Goal: Information Seeking & Learning: Learn about a topic

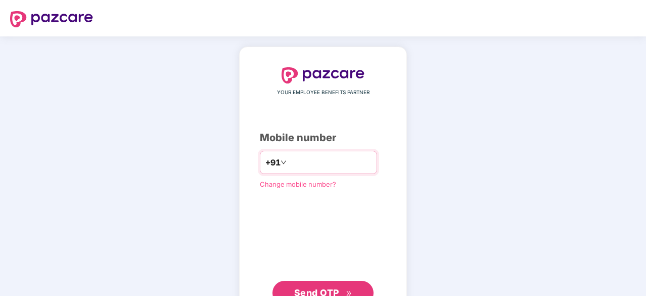
click at [301, 165] on input "number" at bounding box center [330, 162] width 83 height 16
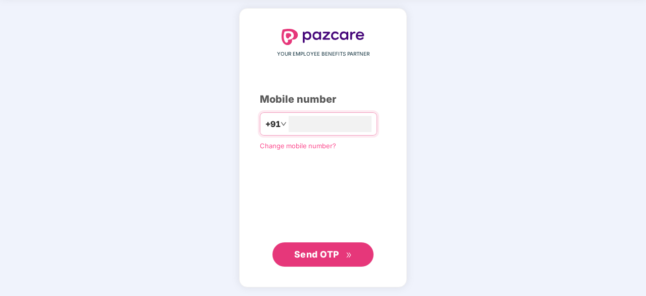
scroll to position [38, 0]
click at [331, 252] on span "Send OTP" at bounding box center [316, 253] width 45 height 11
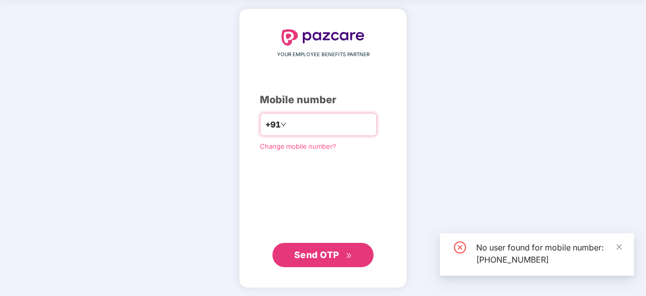
click at [332, 127] on input "**********" at bounding box center [330, 124] width 83 height 16
type input "*"
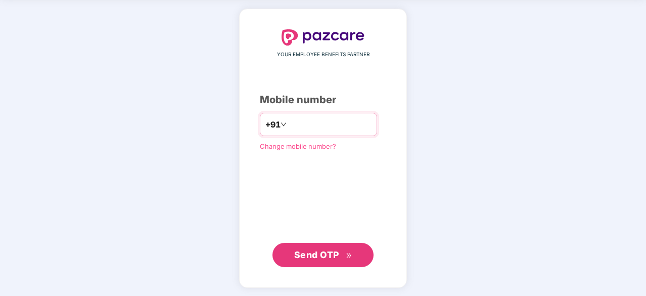
type input "**********"
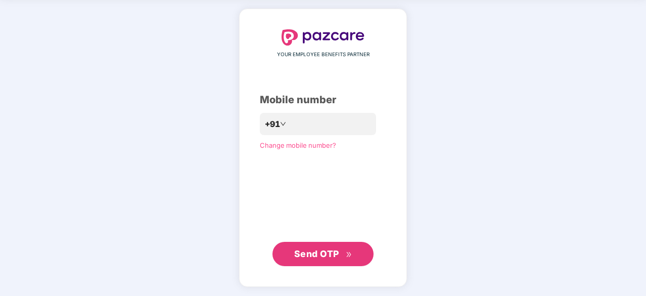
click at [332, 245] on button "Send OTP" at bounding box center [322, 254] width 101 height 24
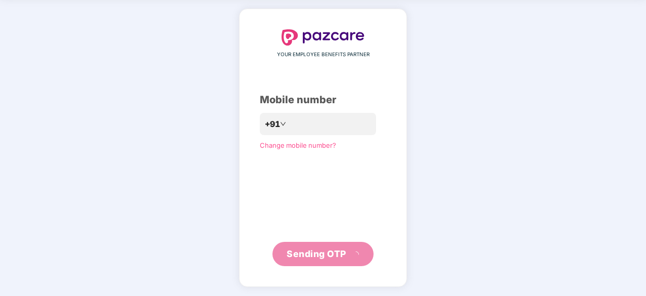
scroll to position [33, 0]
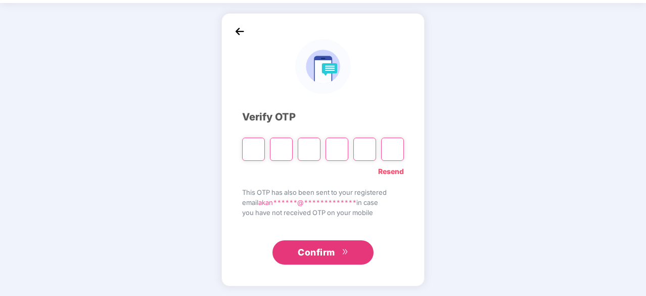
type input "*"
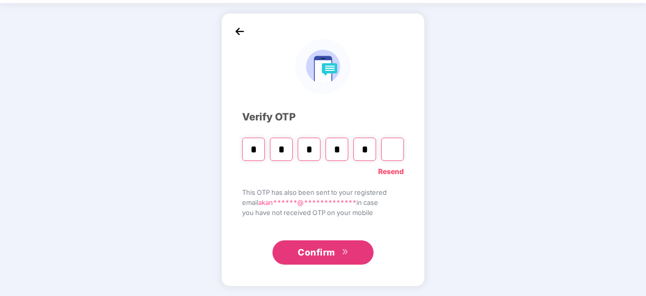
type input "*"
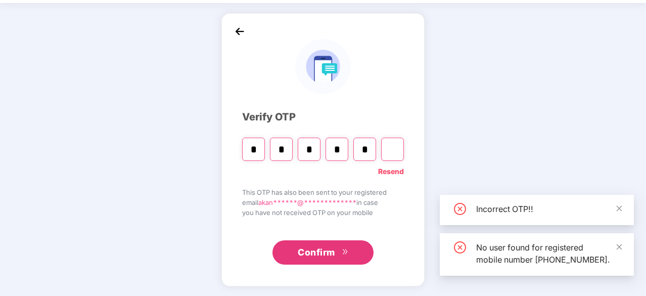
type input "*"
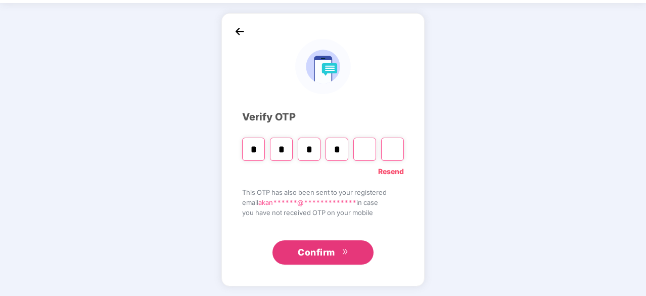
click at [367, 152] on input "Digit 5" at bounding box center [364, 148] width 23 height 23
type input "*"
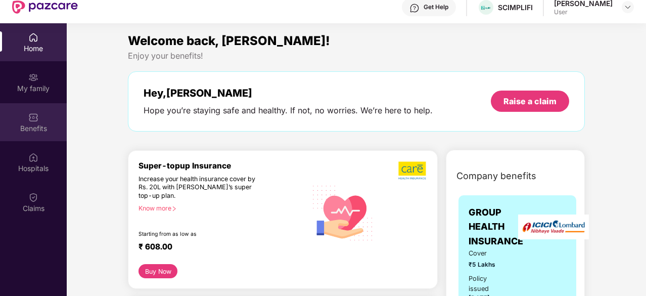
click at [27, 107] on div "Benefits" at bounding box center [33, 122] width 67 height 38
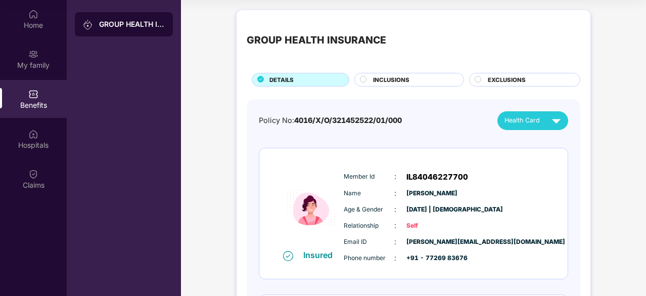
click at [396, 84] on div "INCLUSIONS" at bounding box center [413, 80] width 90 height 11
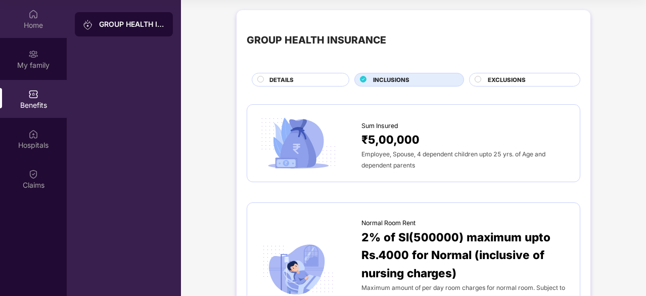
click at [41, 23] on div "Home" at bounding box center [33, 25] width 67 height 10
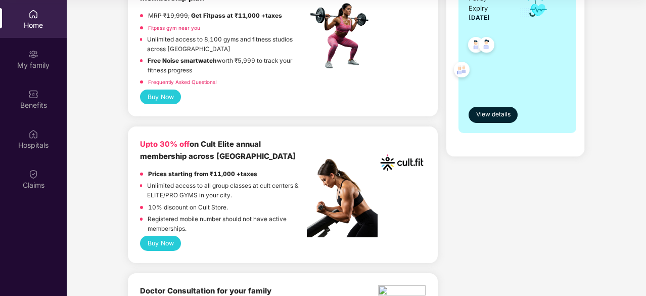
scroll to position [317, 0]
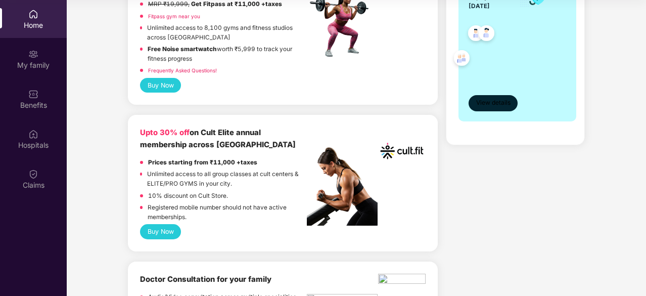
click at [498, 101] on span "View details" at bounding box center [493, 103] width 34 height 10
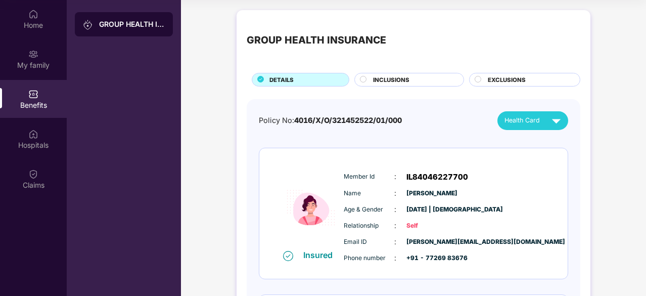
click at [382, 82] on span "INCLUSIONS" at bounding box center [391, 79] width 36 height 9
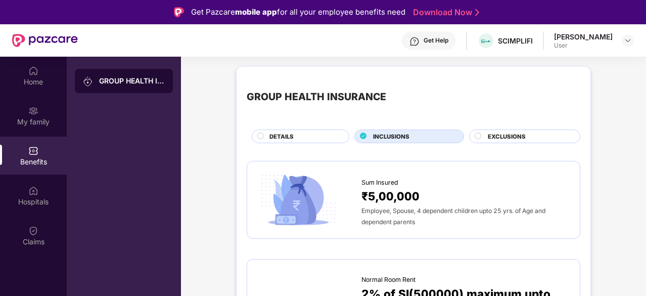
click at [533, 137] on div "EXCLUSIONS" at bounding box center [529, 137] width 92 height 11
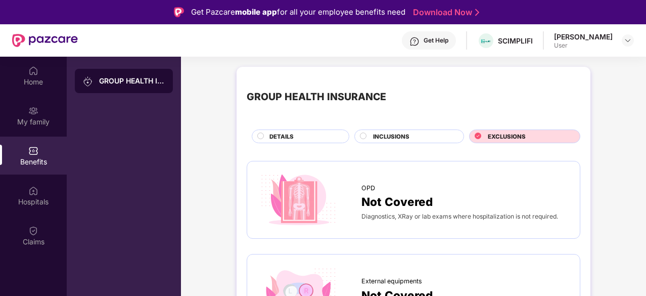
click at [403, 141] on div "INCLUSIONS" at bounding box center [413, 137] width 90 height 11
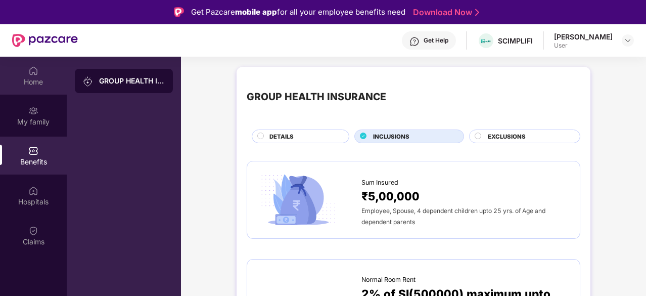
click at [38, 84] on div "Home" at bounding box center [33, 82] width 67 height 10
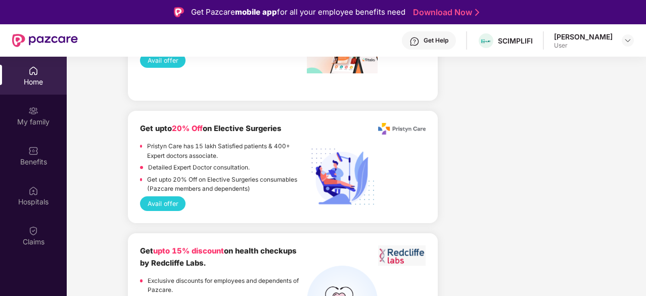
scroll to position [2200, 0]
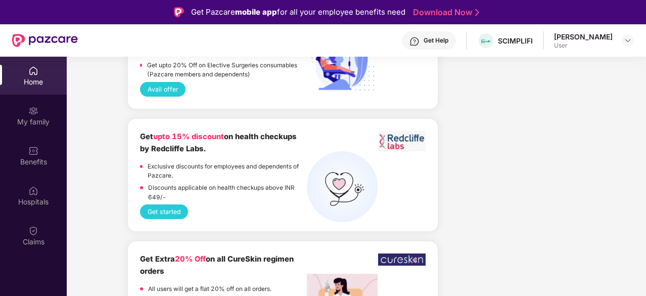
click at [428, 43] on div "Get Help" at bounding box center [435, 40] width 25 height 8
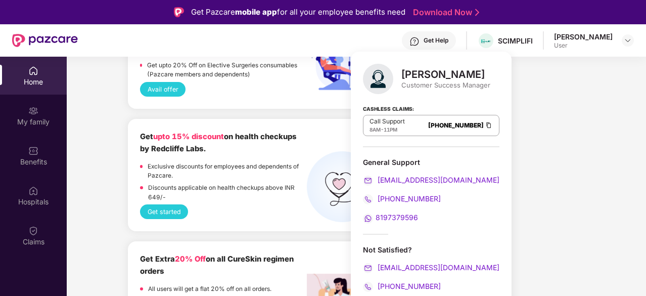
scroll to position [57, 0]
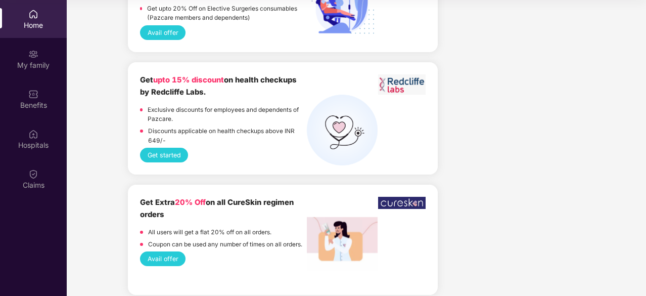
click at [51, 95] on div "Benefits" at bounding box center [33, 99] width 67 height 38
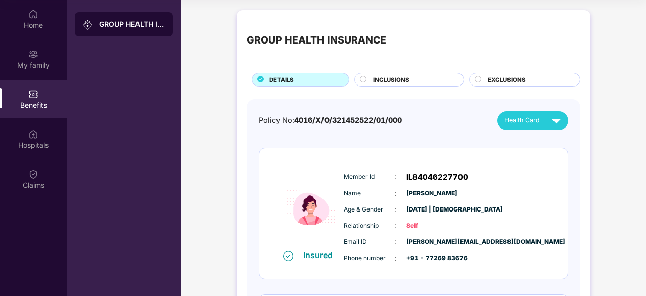
click at [403, 77] on span "INCLUSIONS" at bounding box center [391, 79] width 36 height 9
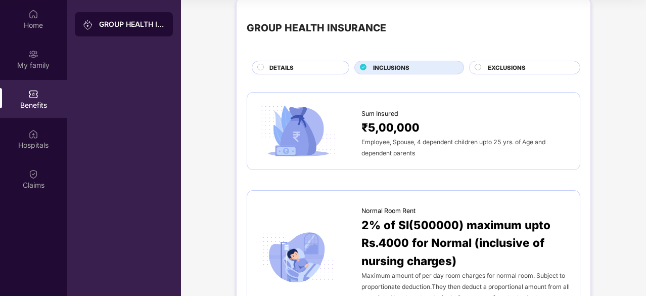
scroll to position [13, 0]
click at [410, 142] on span "Employee, Spouse, 4 dependent children upto 25 yrs. of Age and dependent parents" at bounding box center [453, 146] width 184 height 19
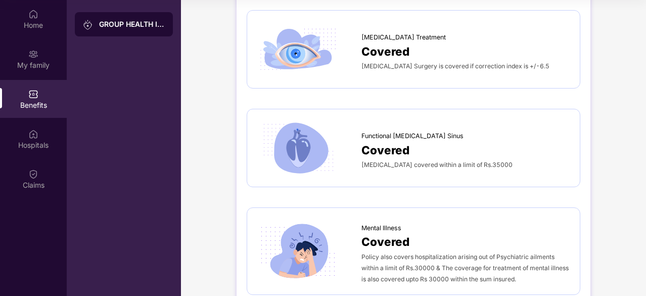
scroll to position [1914, 0]
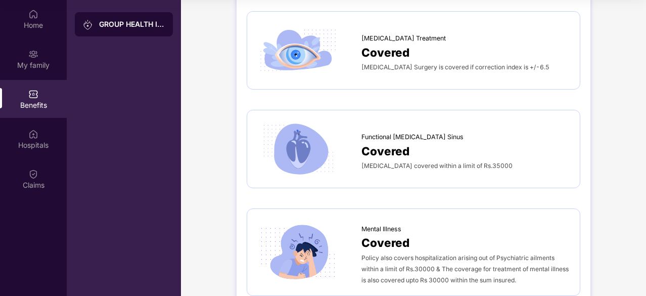
click at [430, 162] on span "[MEDICAL_DATA] covered within a limit of Rs.35000" at bounding box center [436, 166] width 151 height 8
click at [318, 158] on img at bounding box center [298, 148] width 82 height 57
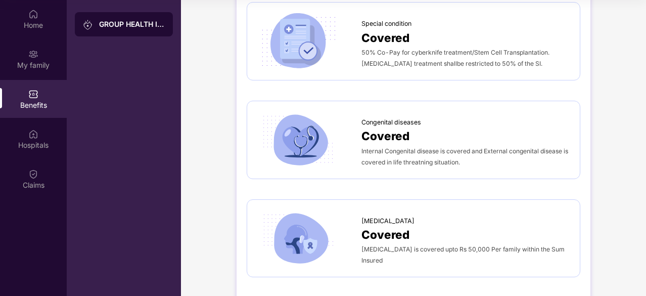
scroll to position [1627, 0]
click at [352, 118] on div at bounding box center [309, 140] width 104 height 57
click at [352, 60] on div at bounding box center [309, 42] width 104 height 57
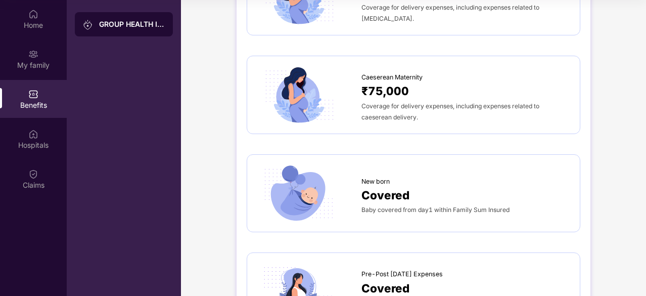
scroll to position [1276, 0]
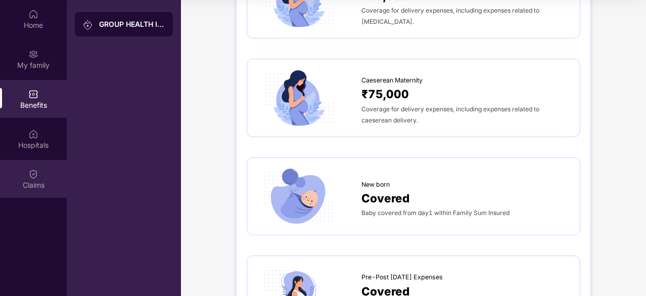
click at [37, 175] on img at bounding box center [33, 174] width 10 height 10
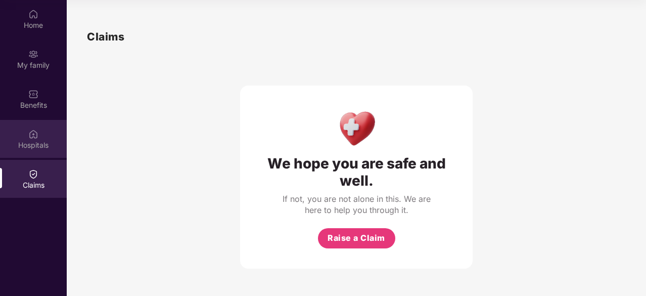
click at [32, 141] on div "Hospitals" at bounding box center [33, 145] width 67 height 10
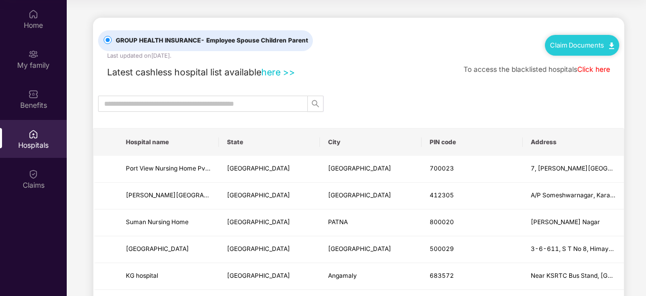
click at [576, 41] on link "Claim Documents" at bounding box center [582, 45] width 64 height 8
click at [611, 81] on link "Claim Process" at bounding box center [585, 83] width 66 height 22
click at [57, 102] on div "Benefits" at bounding box center [33, 105] width 67 height 10
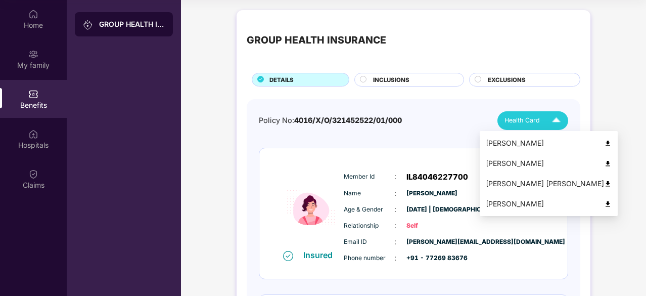
click at [548, 118] on img at bounding box center [556, 121] width 18 height 18
click at [604, 140] on img at bounding box center [608, 143] width 8 height 8
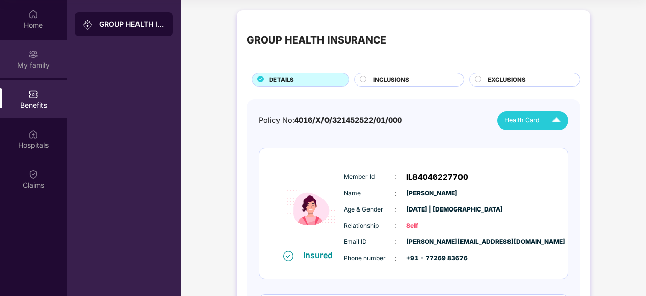
click at [42, 59] on div "My family" at bounding box center [33, 59] width 67 height 38
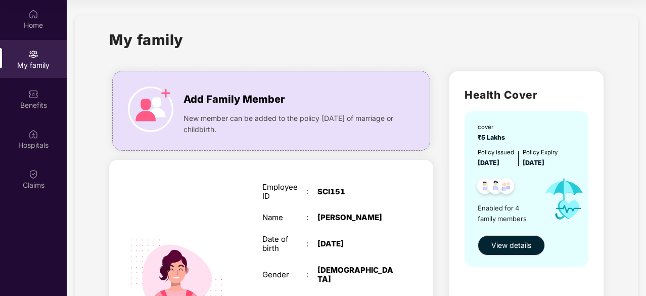
click at [170, 58] on div "My family" at bounding box center [146, 45] width 74 height 35
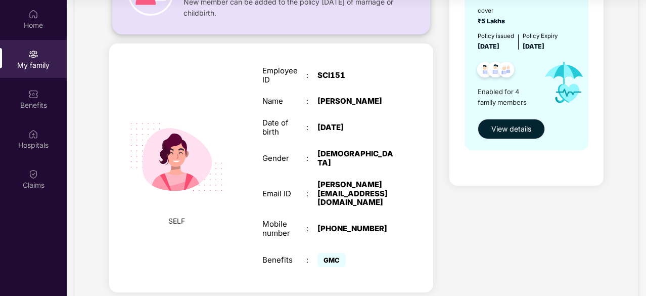
scroll to position [116, 0]
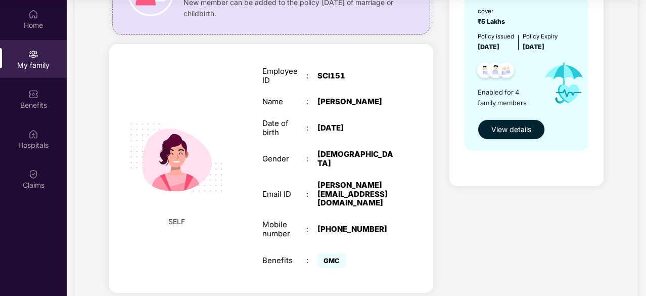
click at [532, 123] on button "View details" at bounding box center [510, 129] width 67 height 20
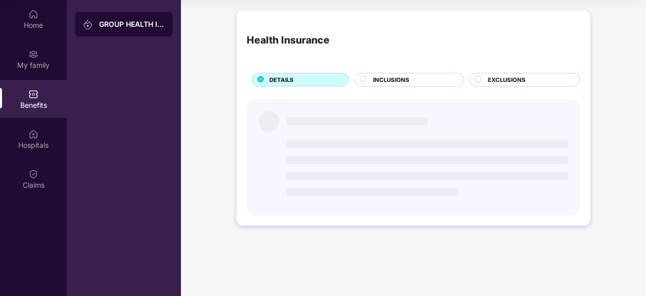
scroll to position [0, 0]
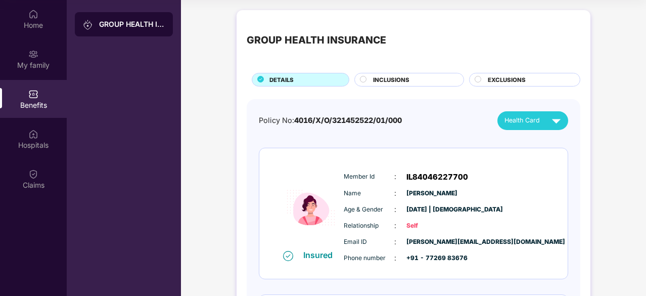
click at [434, 76] on div "INCLUSIONS" at bounding box center [413, 80] width 90 height 11
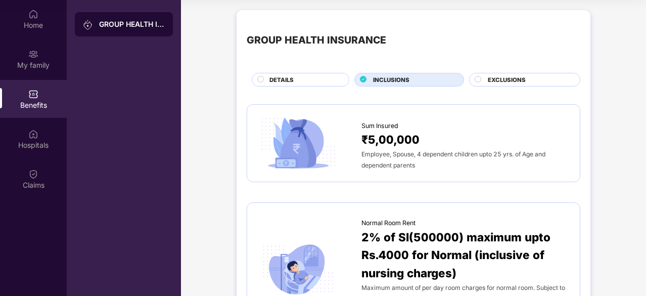
click at [112, 34] on div "GROUP HEALTH INSURANCE" at bounding box center [124, 24] width 98 height 24
click at [115, 19] on div "GROUP HEALTH INSURANCE" at bounding box center [132, 24] width 66 height 10
click at [42, 20] on div "Home" at bounding box center [33, 25] width 67 height 10
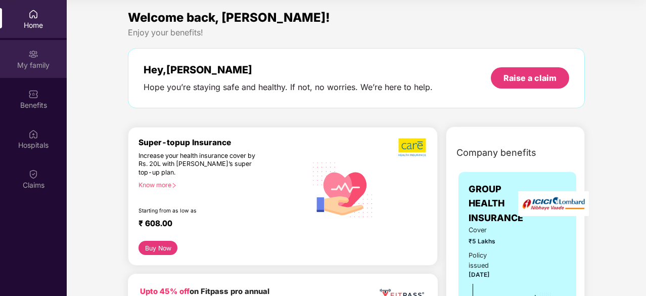
click at [31, 44] on div "My family" at bounding box center [33, 59] width 67 height 38
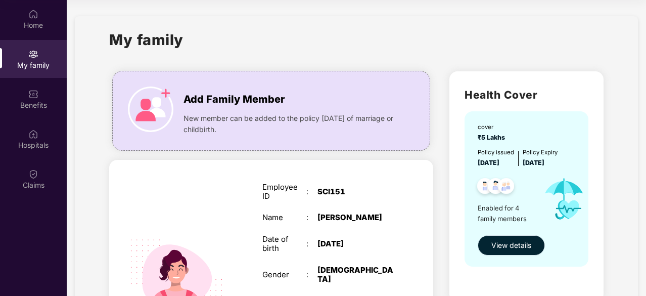
click at [531, 235] on button "View details" at bounding box center [510, 245] width 67 height 20
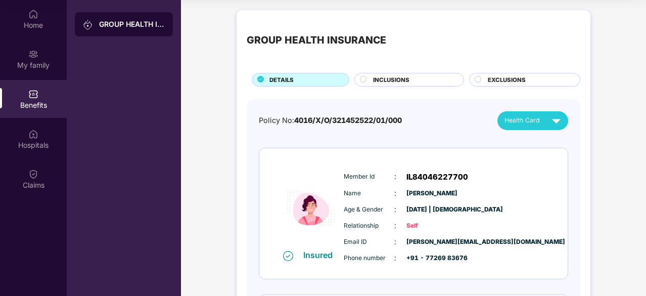
click at [381, 73] on div "INCLUSIONS" at bounding box center [409, 80] width 110 height 14
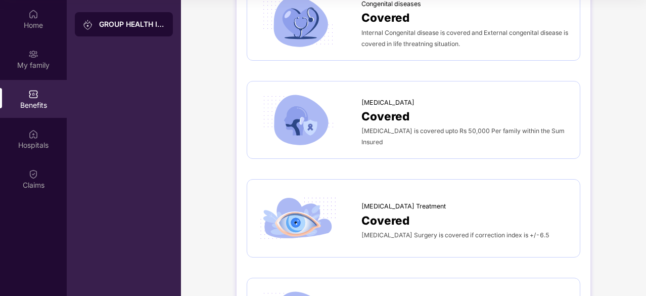
scroll to position [1739, 0]
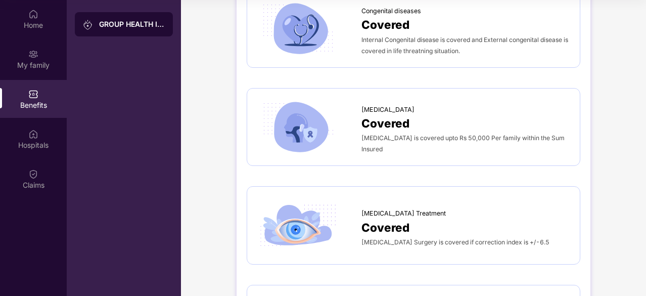
click at [100, 27] on div "GROUP HEALTH INSURANCE" at bounding box center [132, 24] width 66 height 10
click at [20, 37] on div "Home" at bounding box center [33, 19] width 67 height 38
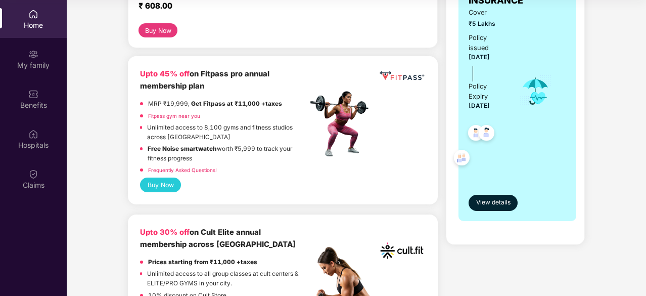
scroll to position [0, 0]
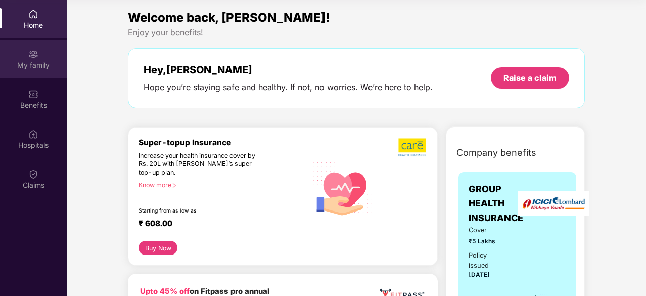
click at [43, 64] on div "My family" at bounding box center [33, 65] width 67 height 10
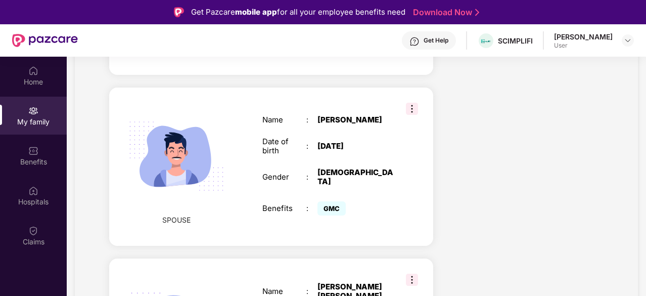
scroll to position [389, 0]
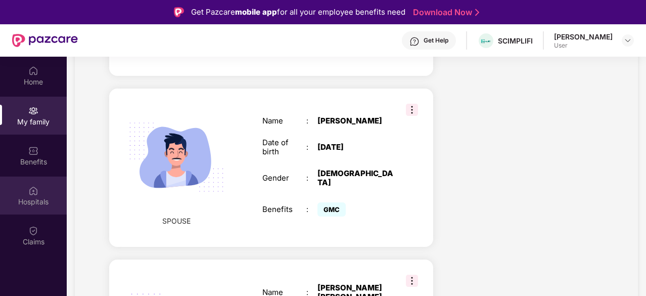
click at [33, 184] on div at bounding box center [33, 189] width 10 height 10
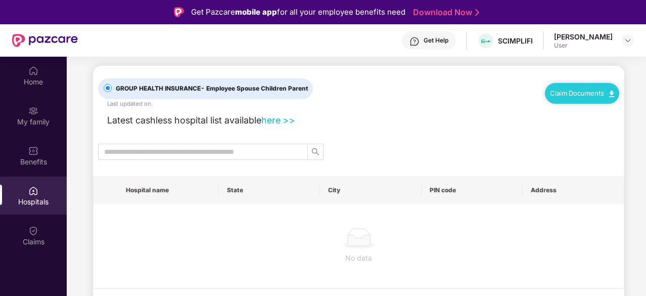
scroll to position [0, 0]
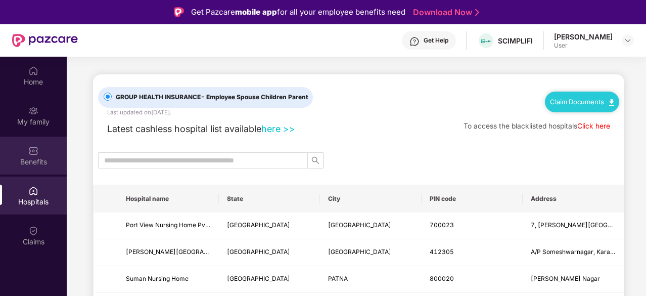
click at [31, 166] on div "Benefits" at bounding box center [33, 155] width 67 height 38
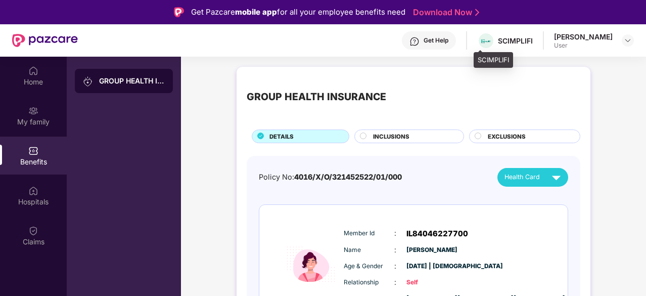
click at [498, 40] on div "SCIMPLIFI" at bounding box center [515, 41] width 35 height 10
click at [421, 49] on div "Get Help" at bounding box center [429, 40] width 54 height 18
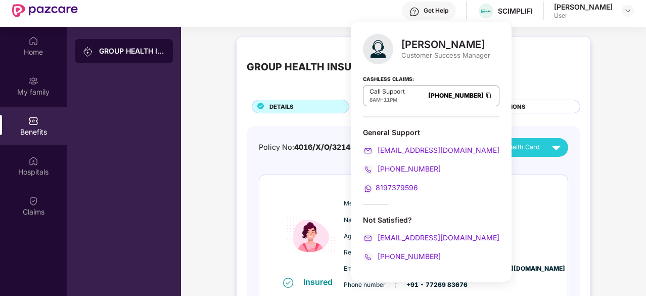
scroll to position [57, 0]
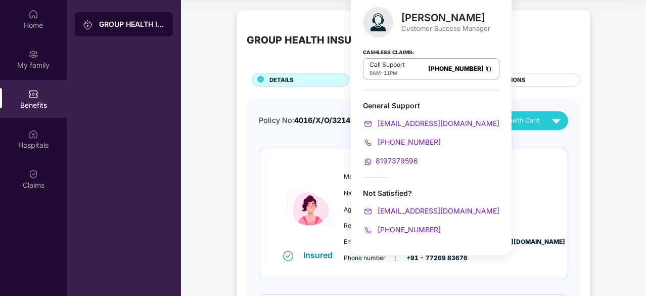
click at [485, 66] on img at bounding box center [489, 68] width 8 height 9
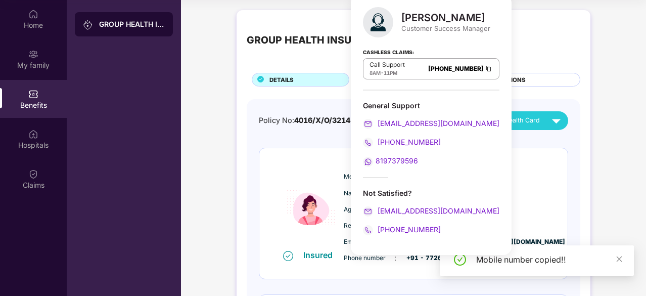
click at [391, 158] on span "8197379596" at bounding box center [396, 160] width 42 height 9
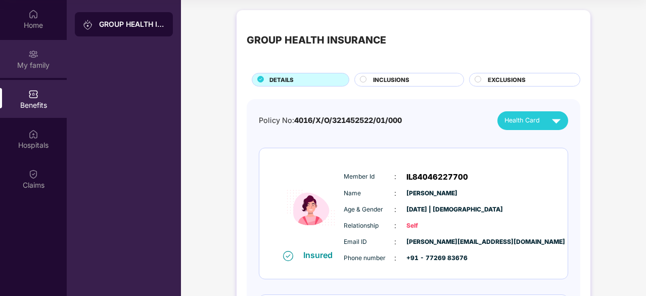
click at [32, 69] on div "My family" at bounding box center [33, 65] width 67 height 10
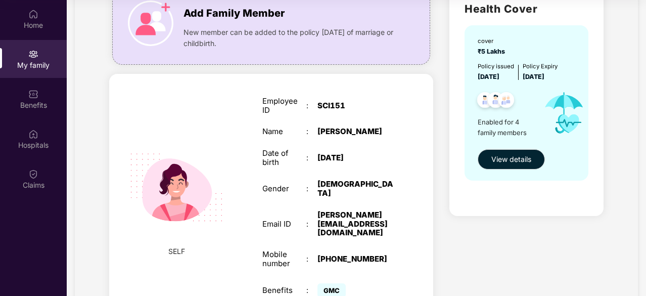
scroll to position [87, 0]
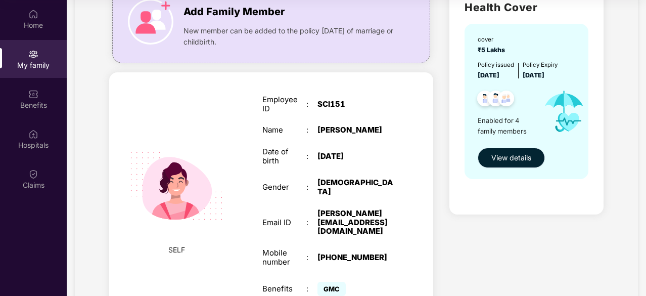
click at [503, 153] on span "View details" at bounding box center [511, 157] width 40 height 11
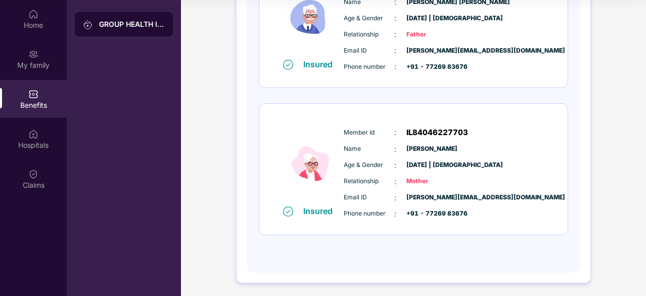
scroll to position [0, 0]
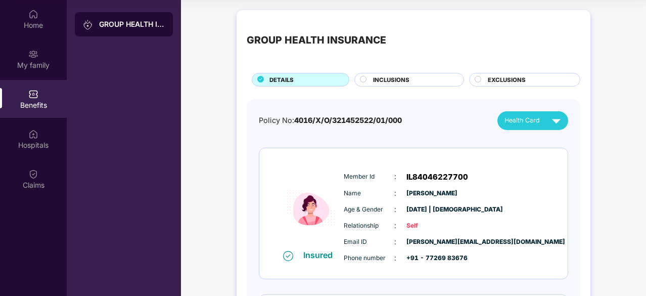
click at [399, 79] on span "INCLUSIONS" at bounding box center [391, 79] width 36 height 9
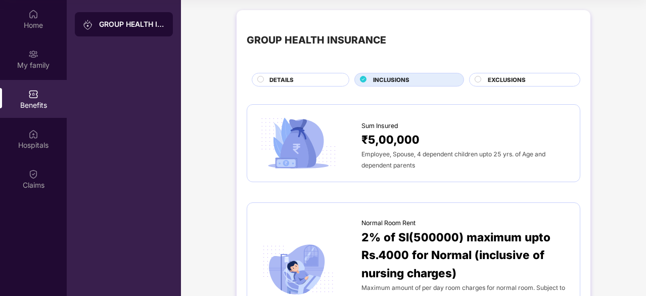
click at [370, 76] on div "INCLUSIONS" at bounding box center [413, 80] width 90 height 11
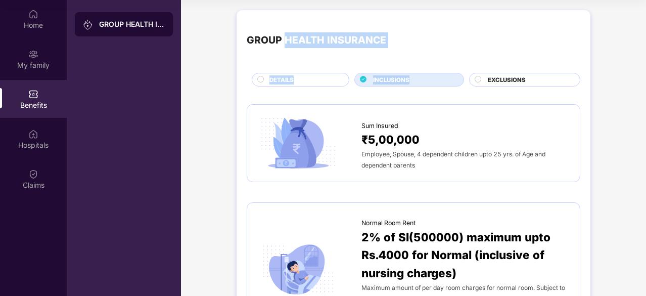
drag, startPoint x: 370, startPoint y: 76, endPoint x: 318, endPoint y: 40, distance: 63.1
click at [318, 40] on div "GROUP HEALTH INSURANCE DETAILS INCLUSIONS EXCLUSIONS" at bounding box center [413, 53] width 333 height 66
click at [318, 40] on div "GROUP HEALTH INSURANCE" at bounding box center [316, 40] width 139 height 16
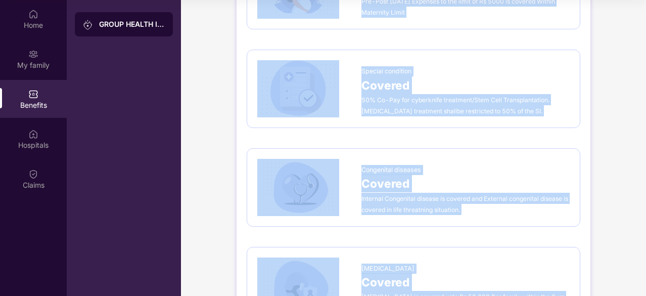
scroll to position [1947, 0]
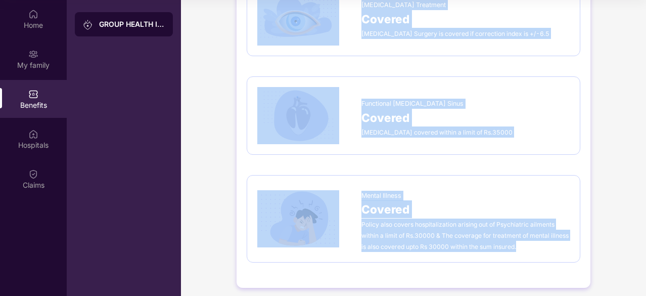
drag, startPoint x: 249, startPoint y: 35, endPoint x: 525, endPoint y: 246, distance: 347.2
copy div "LOREM IPSUMD SITAMETCO ADIPISC ELITSEDDOE TEMPORINCI Utl Etdolor ₹1,98,783 Magn…"
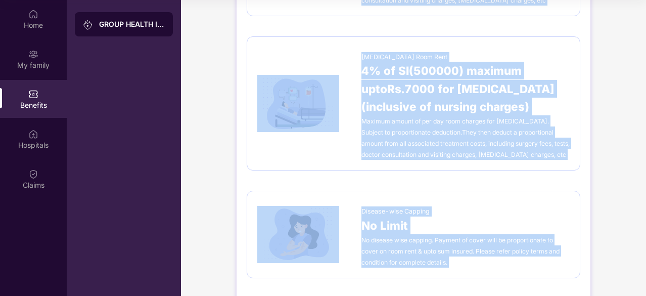
scroll to position [0, 0]
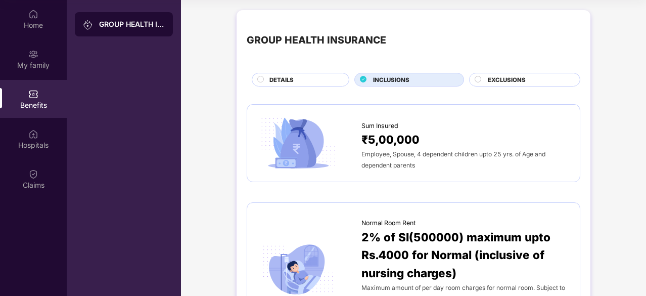
click at [49, 98] on div "Benefits" at bounding box center [33, 99] width 67 height 38
click at [139, 37] on div "GROUP HEALTH INSURANCE" at bounding box center [124, 148] width 114 height 296
click at [146, 28] on div "GROUP HEALTH INSURANCE" at bounding box center [132, 24] width 66 height 10
click at [151, 29] on div "GROUP HEALTH INSURANCE" at bounding box center [132, 24] width 66 height 10
click at [22, 61] on div "My family" at bounding box center [33, 65] width 67 height 10
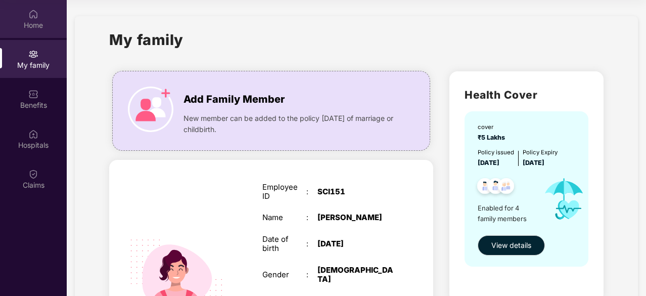
click at [32, 23] on div "Home" at bounding box center [33, 25] width 67 height 10
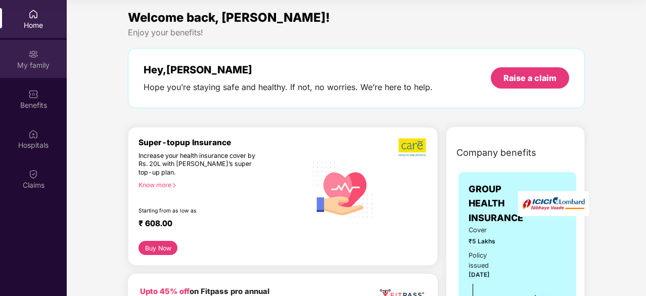
click at [36, 59] on div "My family" at bounding box center [33, 59] width 67 height 38
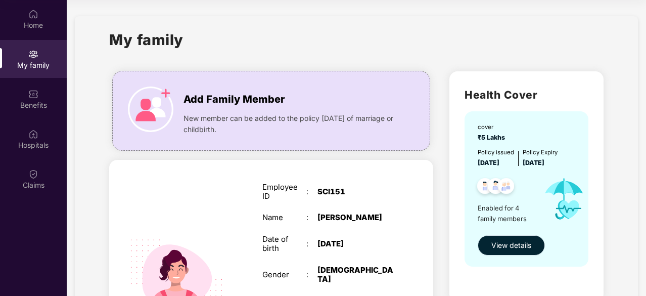
click at [504, 244] on span "View details" at bounding box center [511, 245] width 40 height 11
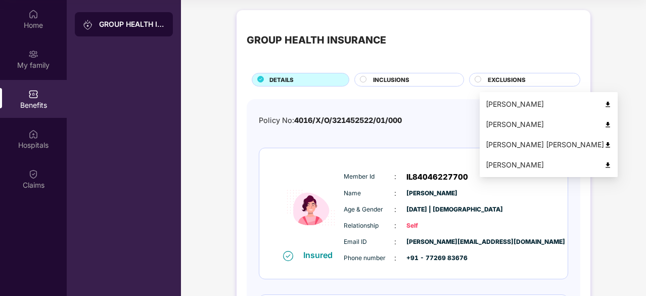
scroll to position [86, 0]
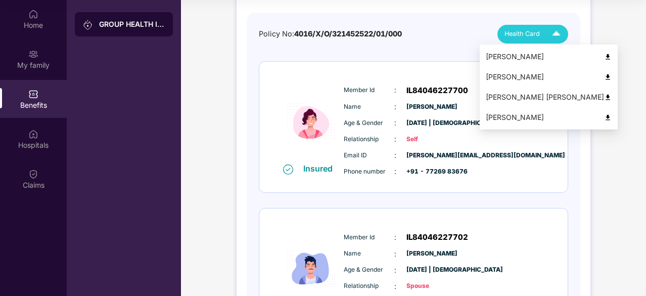
click at [536, 30] on span "Health Card" at bounding box center [521, 34] width 35 height 10
click at [604, 57] on img at bounding box center [608, 57] width 8 height 8
